Goal: Transaction & Acquisition: Purchase product/service

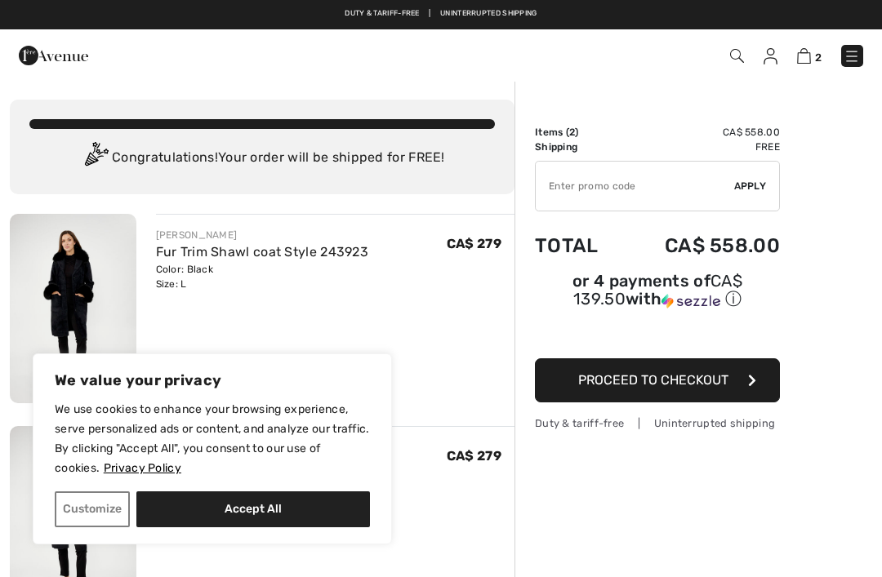
click at [444, 288] on div "JOSEPH RIBKOFF Fur Trim Shawl coat Style 243923 Color: Black Size: L Final Sale…" at bounding box center [335, 260] width 359 height 64
click at [288, 500] on button "Accept All" at bounding box center [252, 509] width 233 height 36
checkbox input "true"
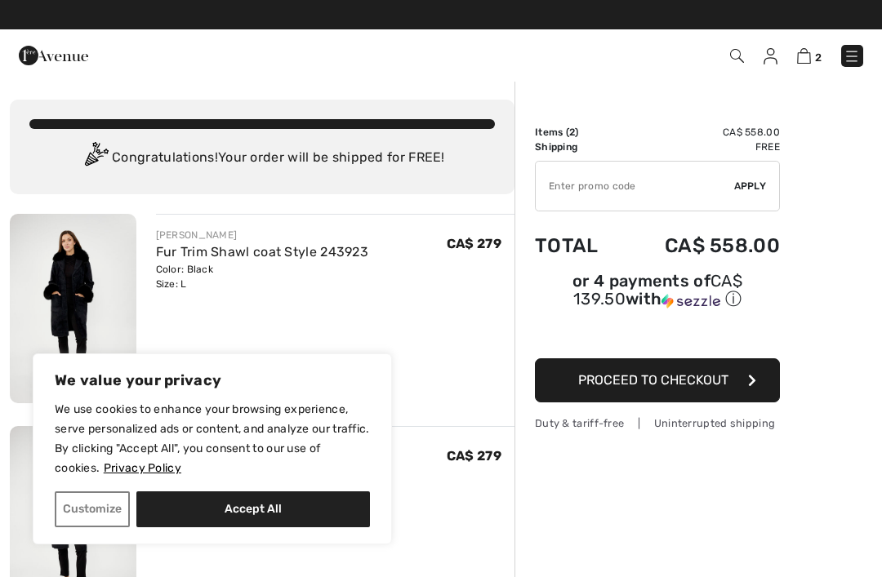
checkbox input "true"
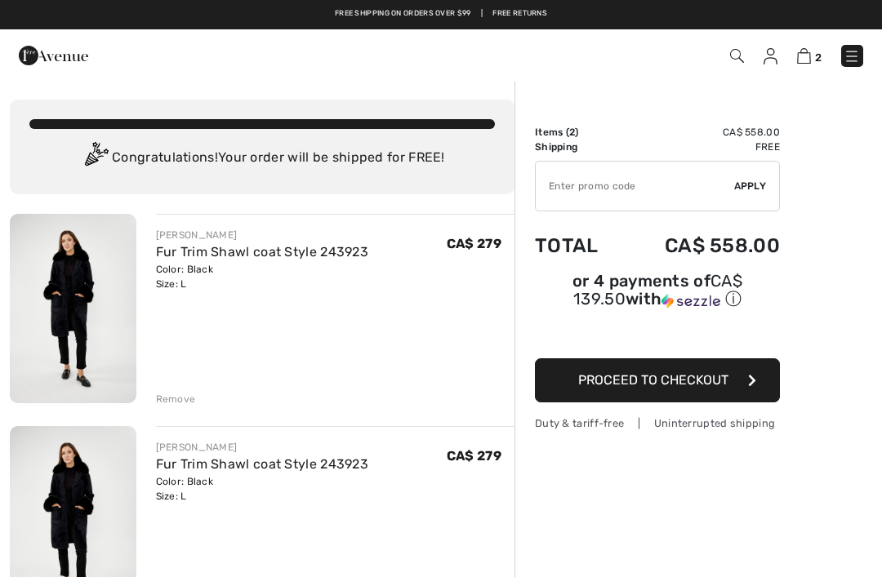
click at [451, 462] on span "CA$ 279" at bounding box center [474, 456] width 55 height 16
click at [458, 462] on span "CA$ 279" at bounding box center [474, 456] width 55 height 16
click at [201, 428] on div "JOSEPH RIBKOFF Fur Trim Shawl coat Style 243923 Color: Black Size: L Final Sale…" at bounding box center [335, 522] width 359 height 193
click at [191, 456] on link "Fur Trim Shawl coat Style 243923" at bounding box center [262, 464] width 213 height 16
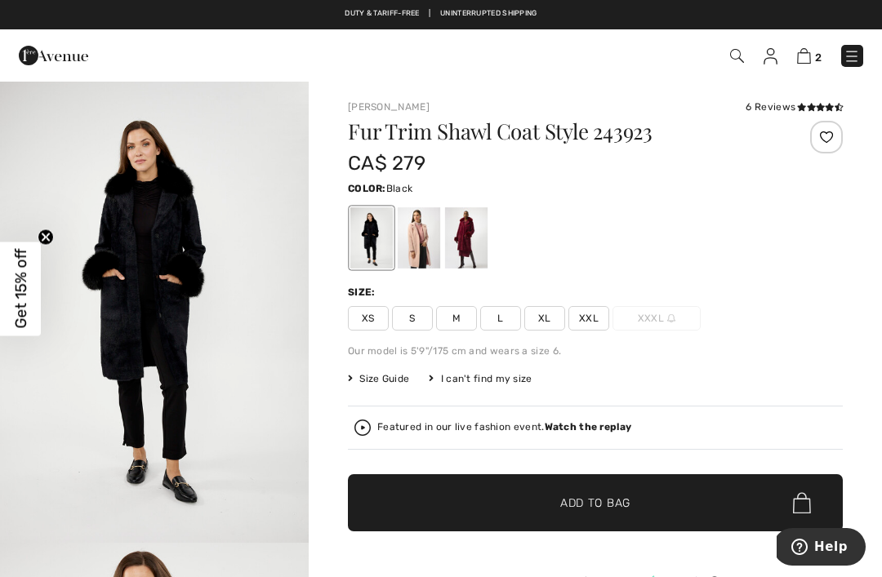
click at [804, 64] on img at bounding box center [804, 56] width 14 height 16
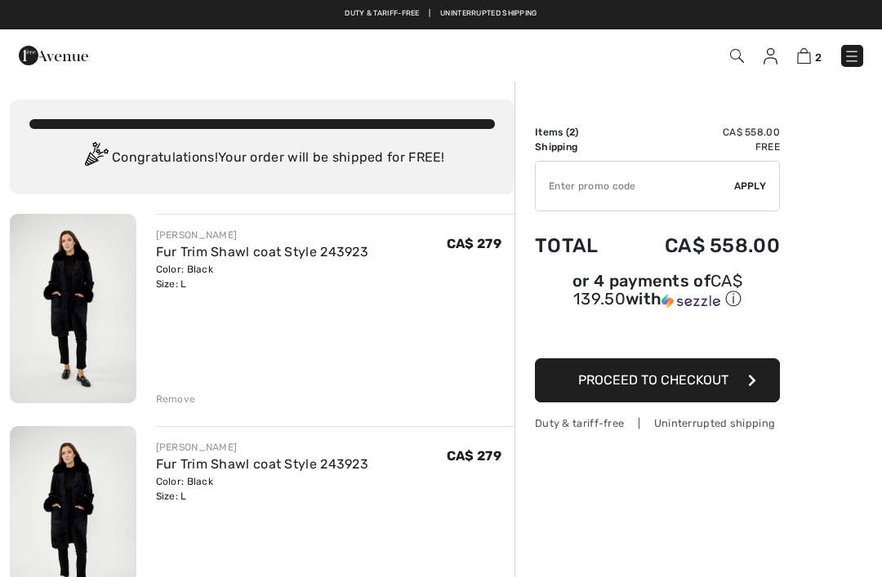
click at [184, 399] on div "Remove" at bounding box center [176, 399] width 40 height 15
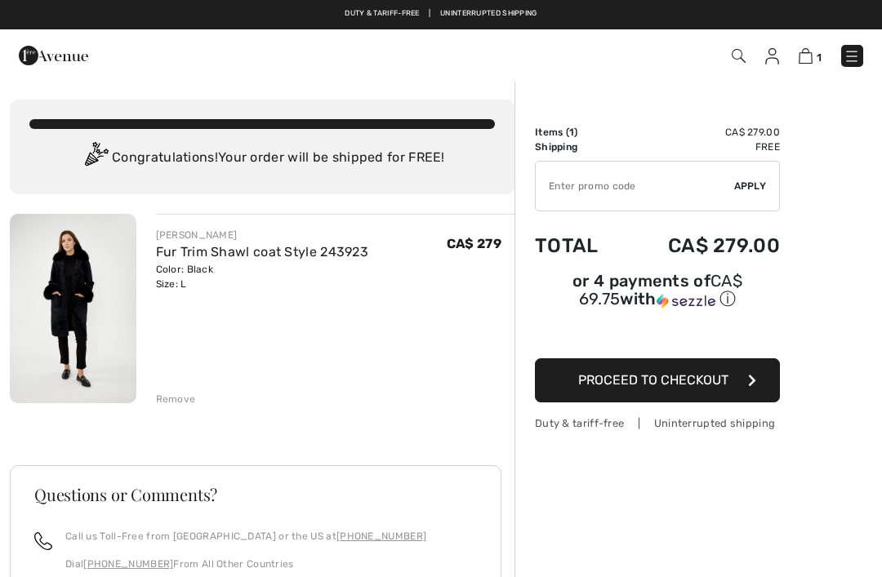
click at [167, 392] on div "Remove" at bounding box center [176, 399] width 40 height 15
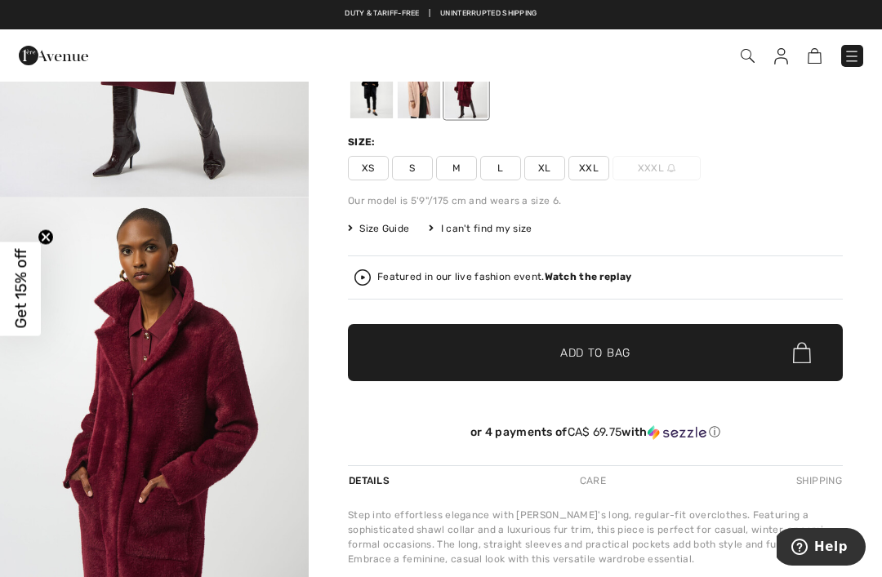
scroll to position [198, 0]
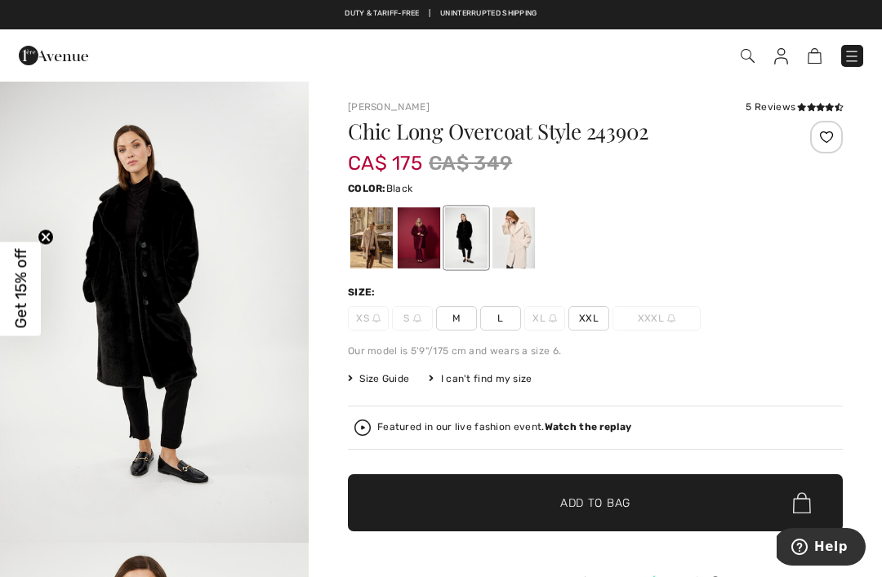
click at [262, 330] on img "1 / 4" at bounding box center [154, 311] width 309 height 463
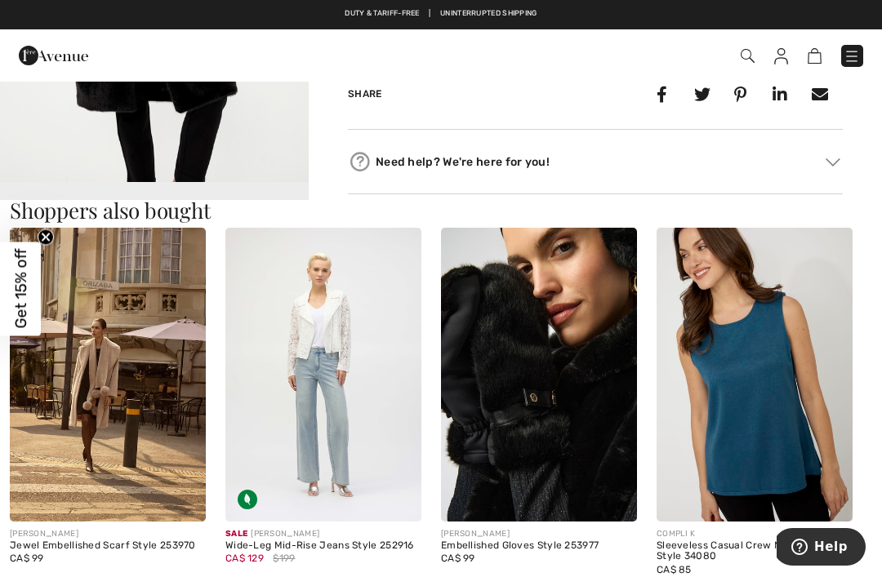
scroll to position [824, 0]
